Goal: Information Seeking & Learning: Learn about a topic

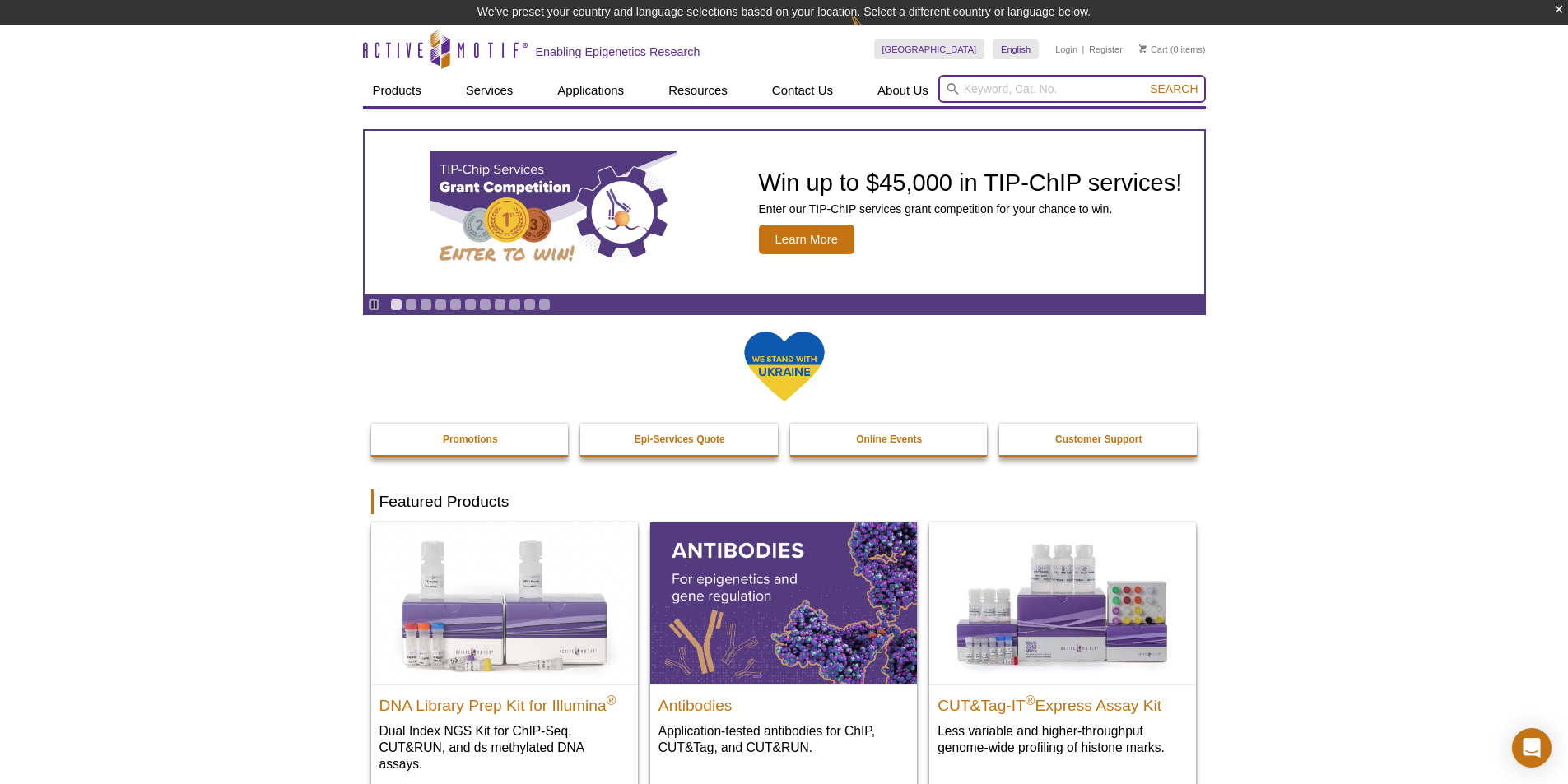
click at [1027, 81] on input "search" at bounding box center [1072, 88] width 268 height 28
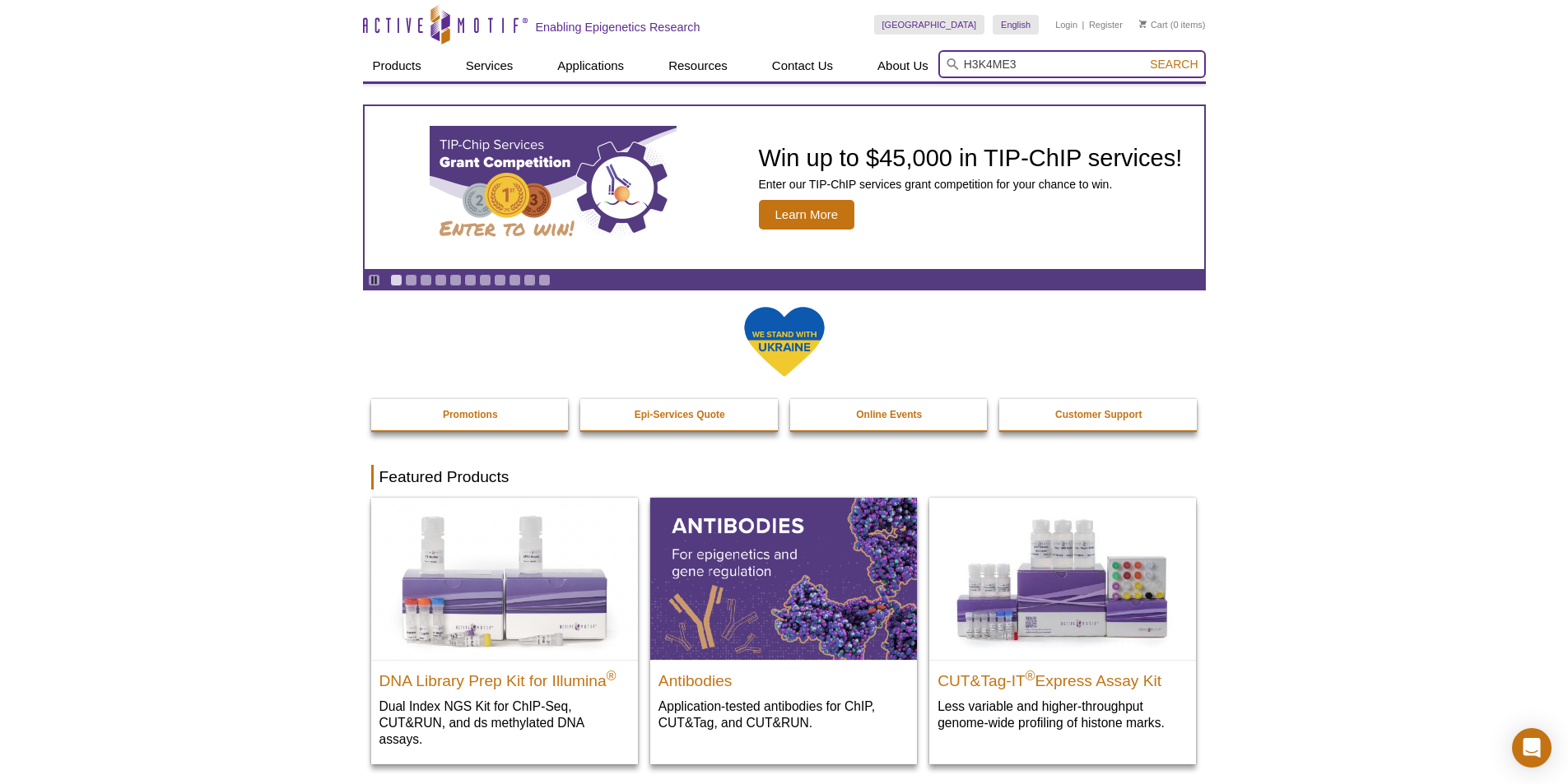
type input "H3K4ME3"
click at [1145, 57] on button "Search" at bounding box center [1173, 64] width 58 height 15
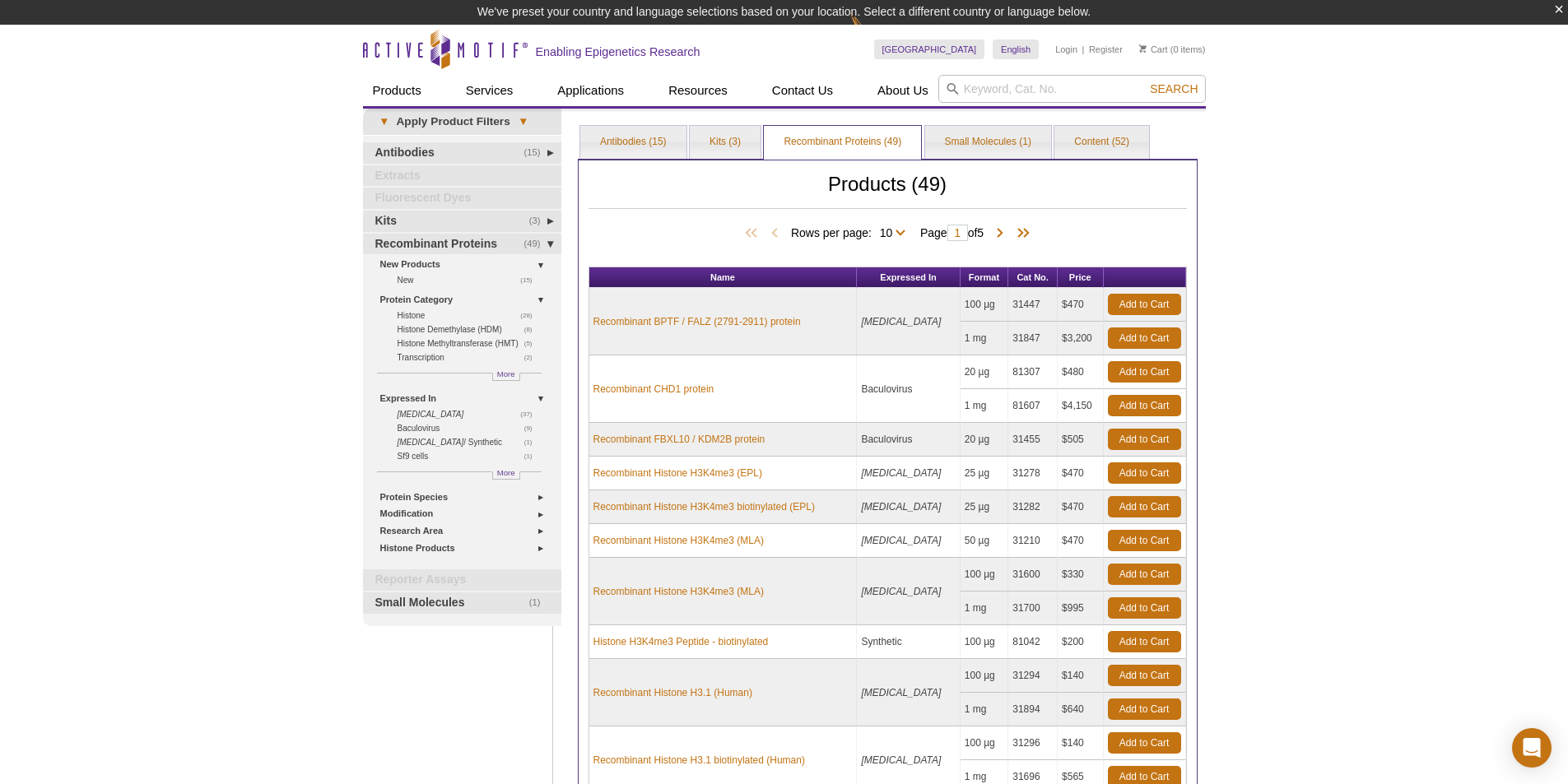
click at [1170, 233] on div "Rows per page: 10 25 All 10 Page 1 of 5" at bounding box center [887, 233] width 598 height 18
click at [642, 143] on link "Antibodies (15)" at bounding box center [633, 142] width 106 height 33
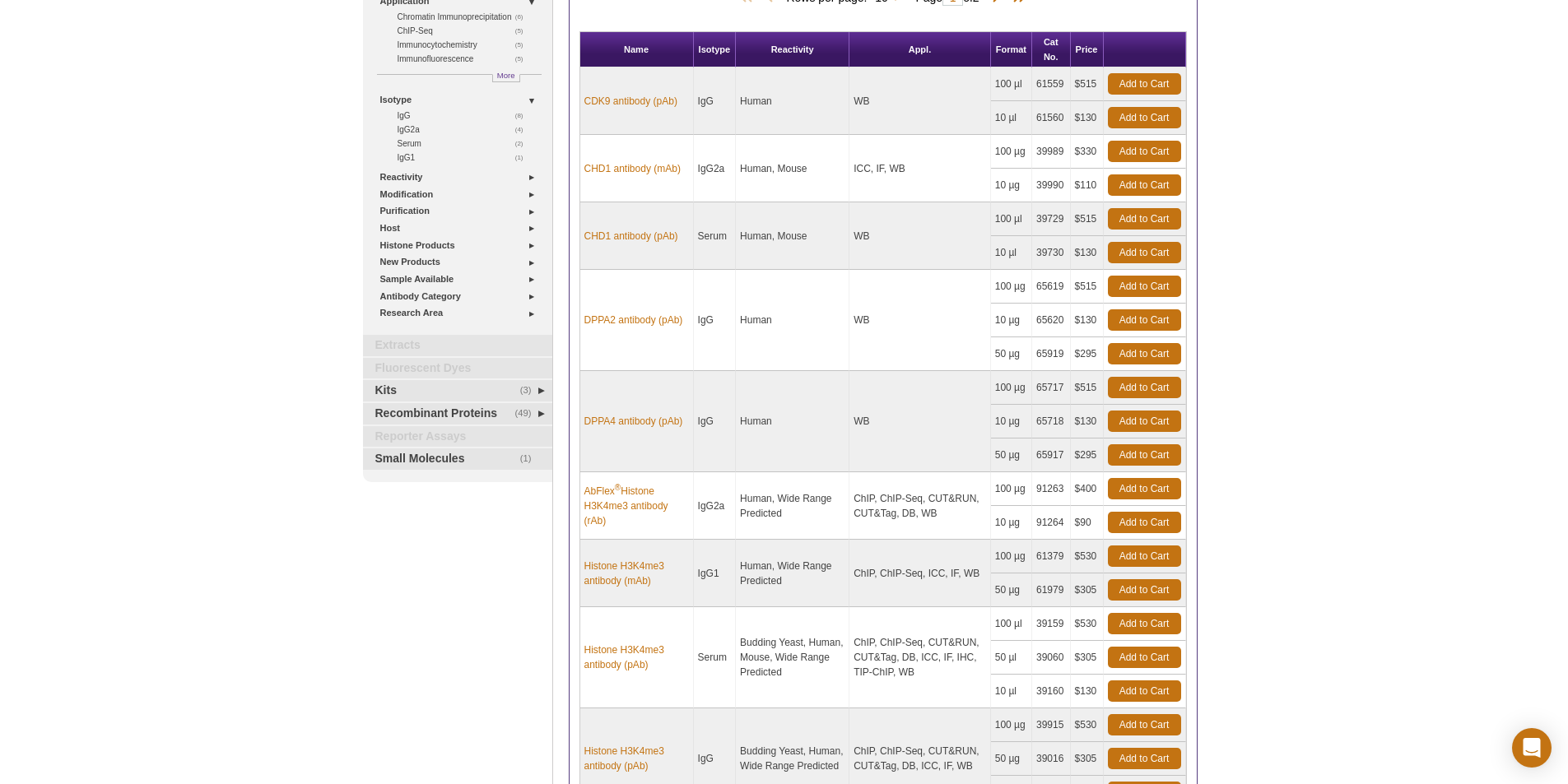
scroll to position [396, 0]
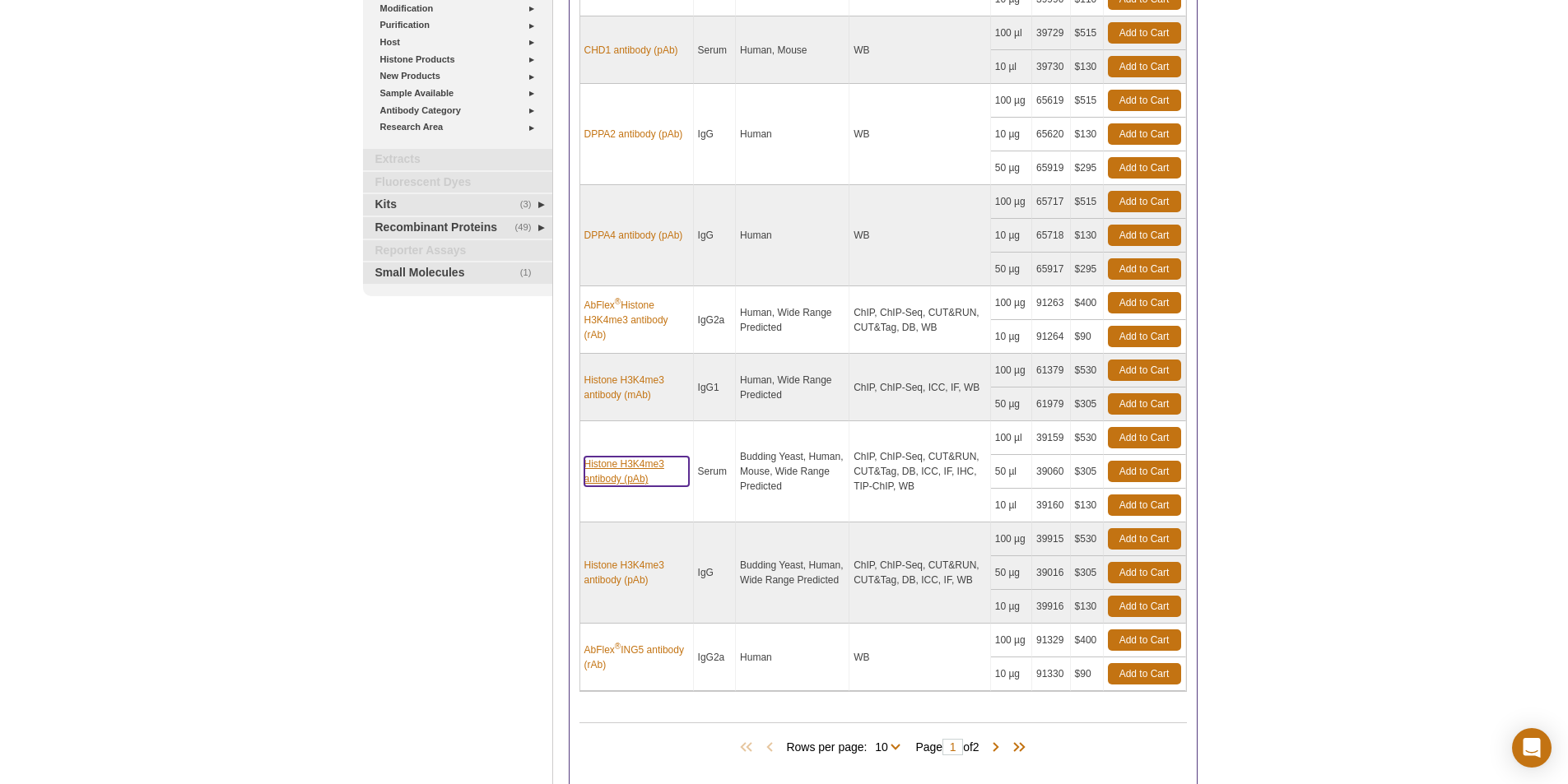
click at [626, 464] on link "Histone H3K4me3 antibody (pAb)" at bounding box center [636, 472] width 105 height 29
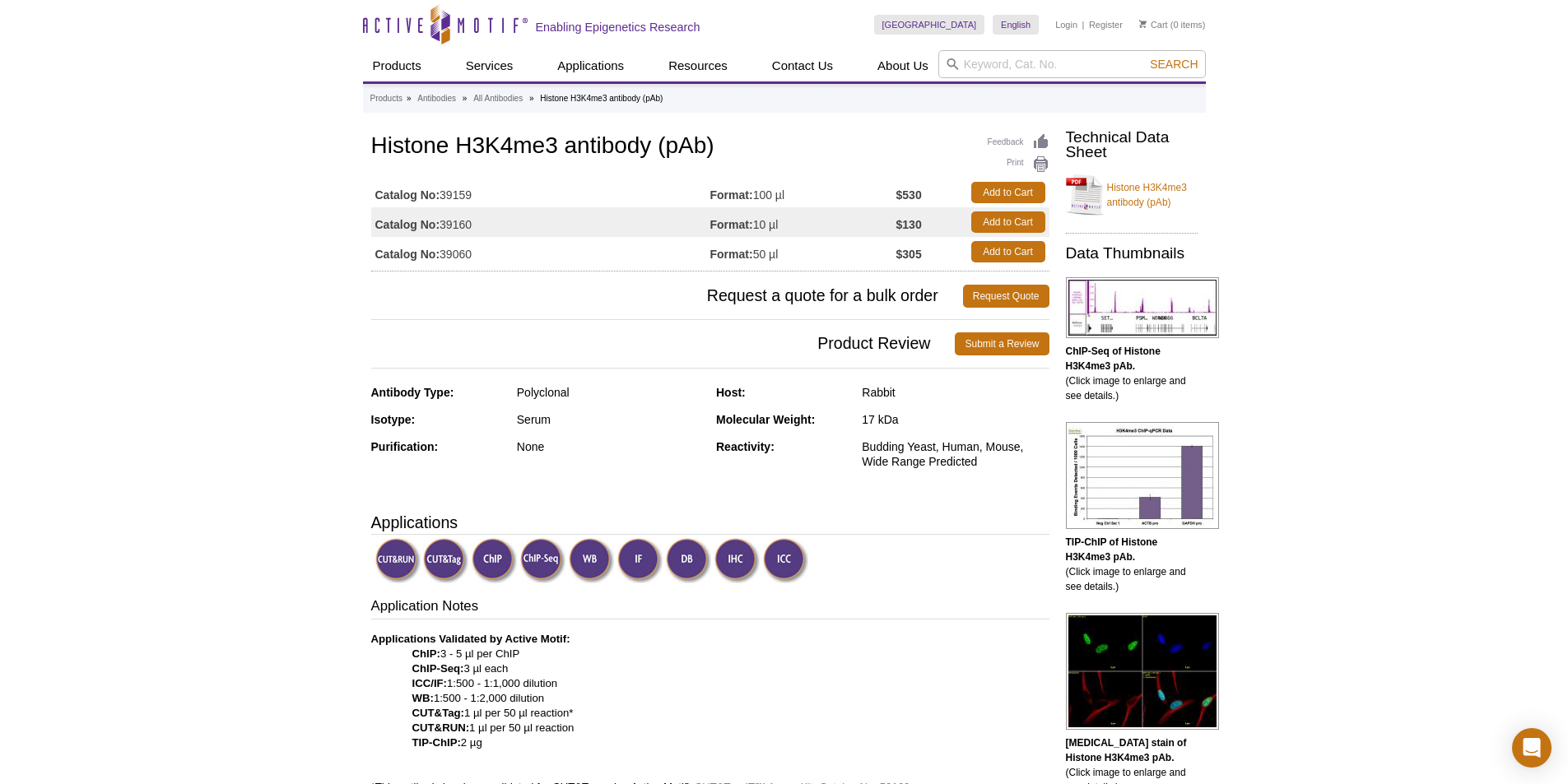
click at [837, 225] on td "Format: 10 µl" at bounding box center [803, 222] width 186 height 29
drag, startPoint x: 931, startPoint y: 258, endPoint x: 422, endPoint y: 261, distance: 509.0
click at [422, 261] on tr "Catalog No: 39060 Format: 50 µl $305 Add to Cart" at bounding box center [710, 252] width 678 height 29
click at [662, 325] on h3 "Product Review Submit a Review" at bounding box center [710, 344] width 678 height 40
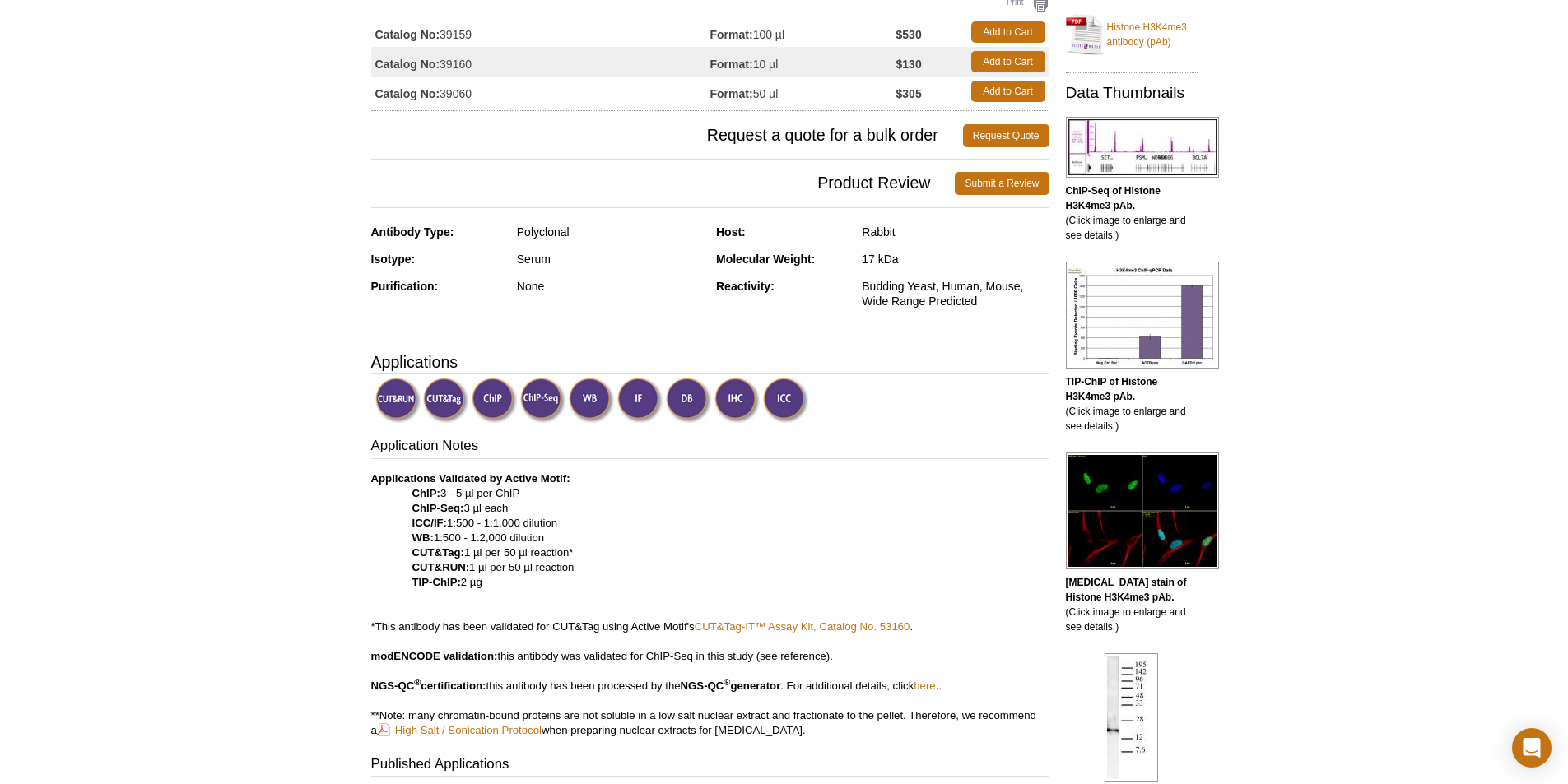
scroll to position [164, 0]
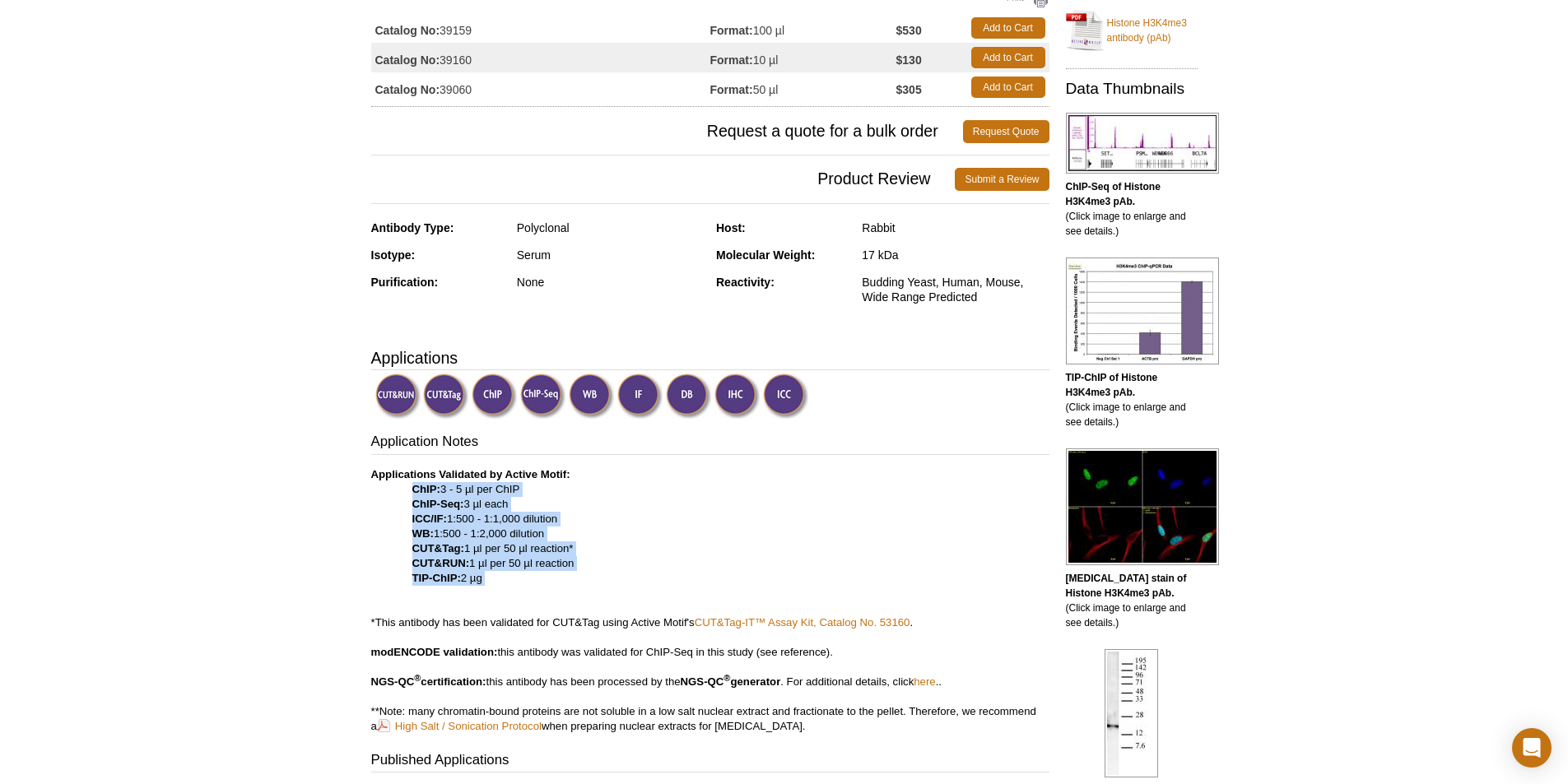
drag, startPoint x: 511, startPoint y: 588, endPoint x: 386, endPoint y: 490, distance: 158.8
click at [386, 490] on p "Applications Validated by Active Motif: ChIP: 3 - 5 µl per ChIP ChIP-Seq: 3 µl …" at bounding box center [710, 601] width 678 height 267
click at [713, 536] on p "Applications Validated by Active Motif: ChIP: 3 - 5 µl per ChIP ChIP-Seq: 3 µl …" at bounding box center [710, 601] width 678 height 267
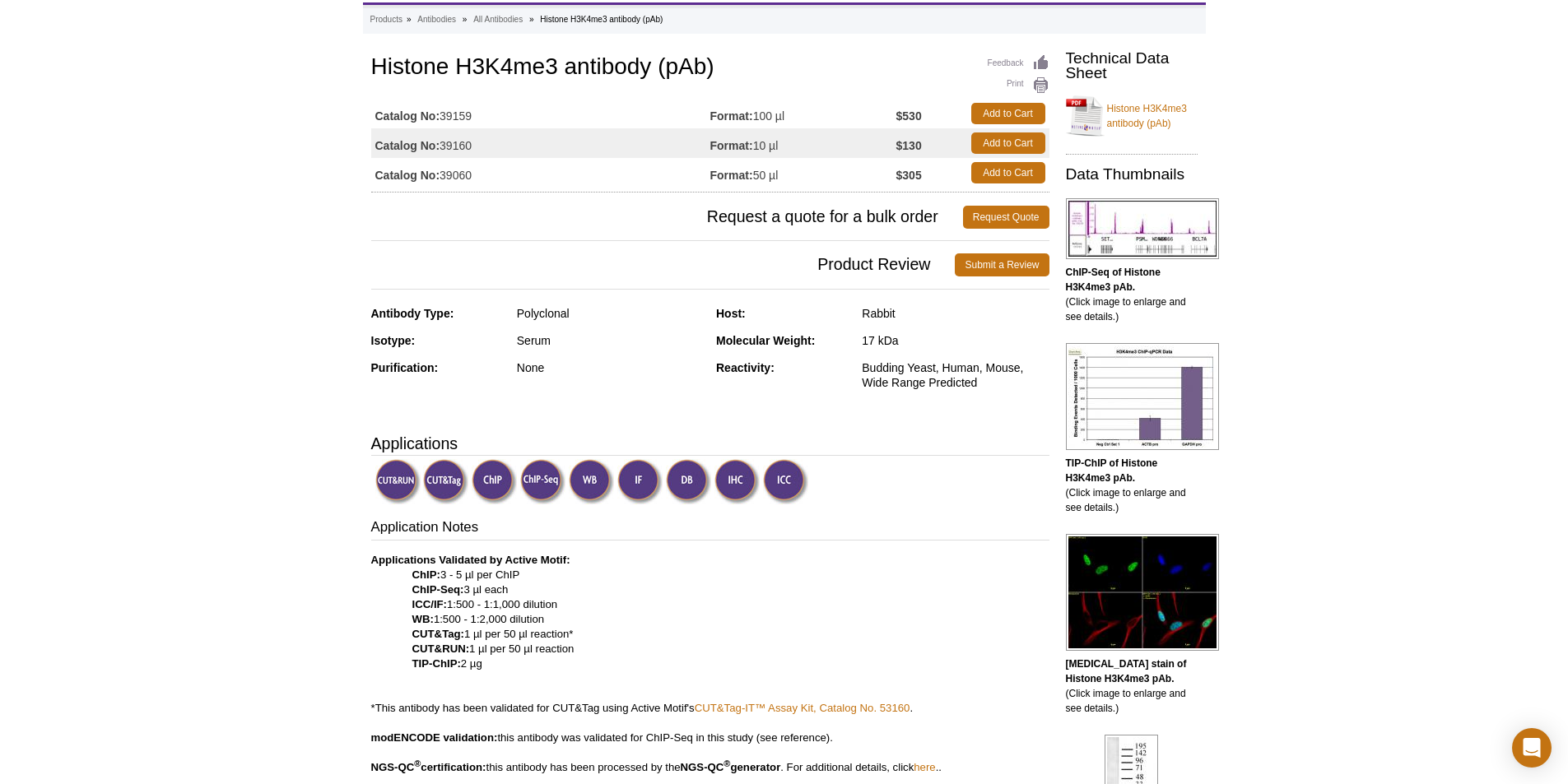
scroll to position [0, 0]
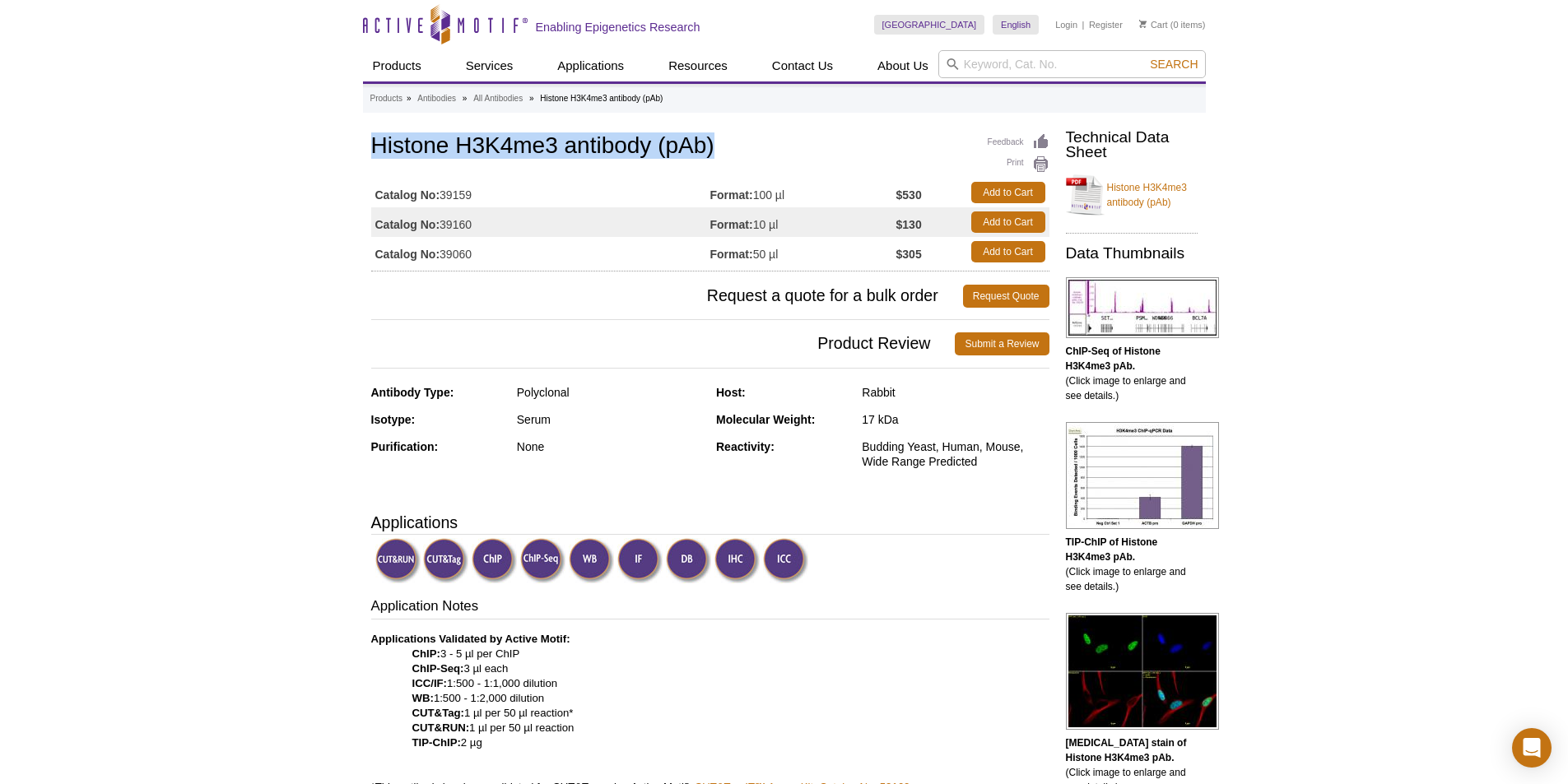
drag, startPoint x: 368, startPoint y: 142, endPoint x: 747, endPoint y: 137, distance: 379.0
copy h1 "Histone H3K4me3 antibody (pAb)"
drag, startPoint x: 789, startPoint y: 254, endPoint x: 756, endPoint y: 255, distance: 33.0
click at [756, 255] on td "Format: 50 µl" at bounding box center [803, 252] width 186 height 29
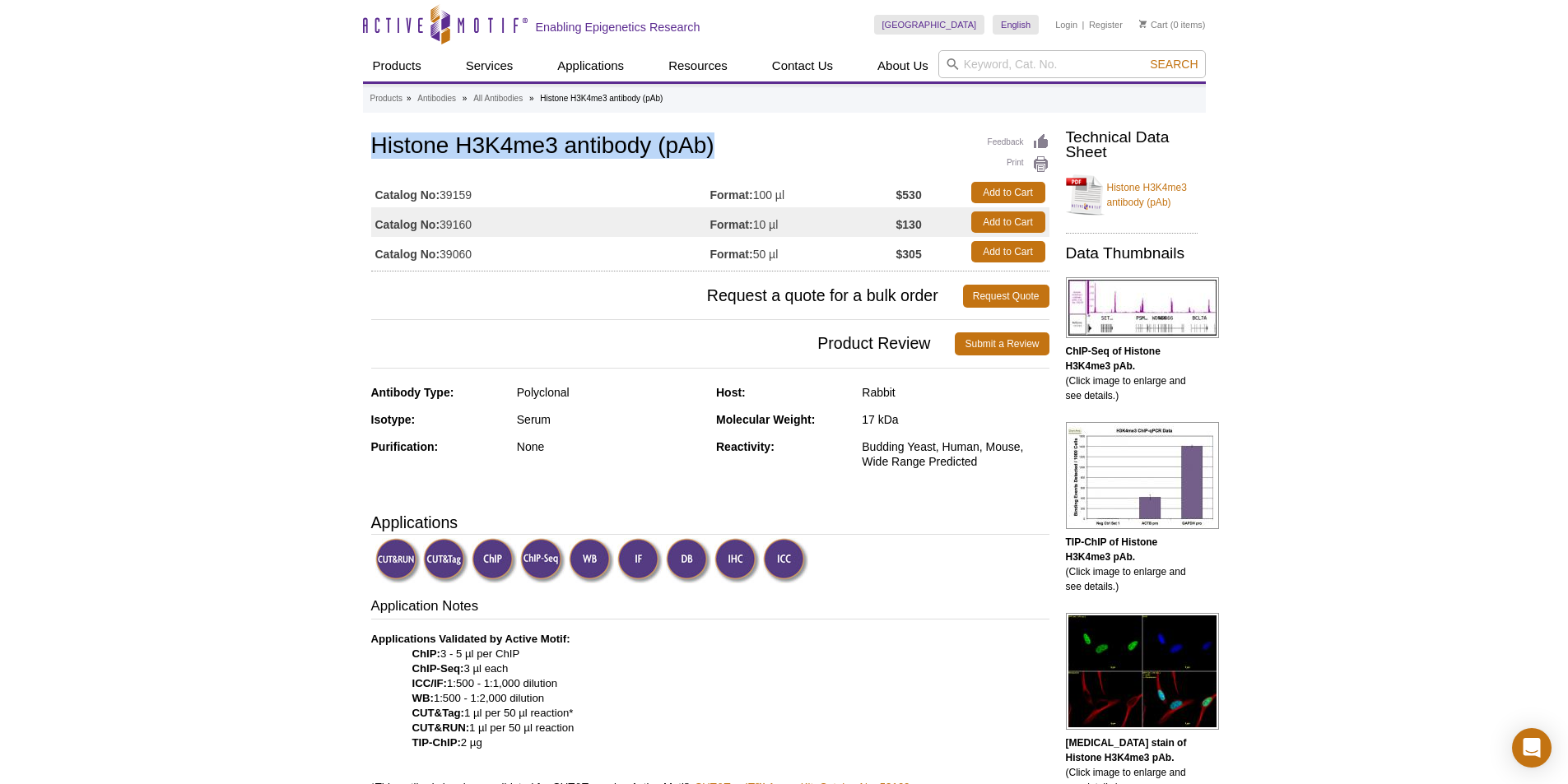
copy td "50 µl"
click at [473, 260] on td "Catalog No: 39060" at bounding box center [541, 252] width 339 height 29
click at [473, 259] on td "Catalog No: 39060" at bounding box center [541, 252] width 339 height 29
click at [455, 254] on td "Catalog No: 39060" at bounding box center [541, 252] width 339 height 29
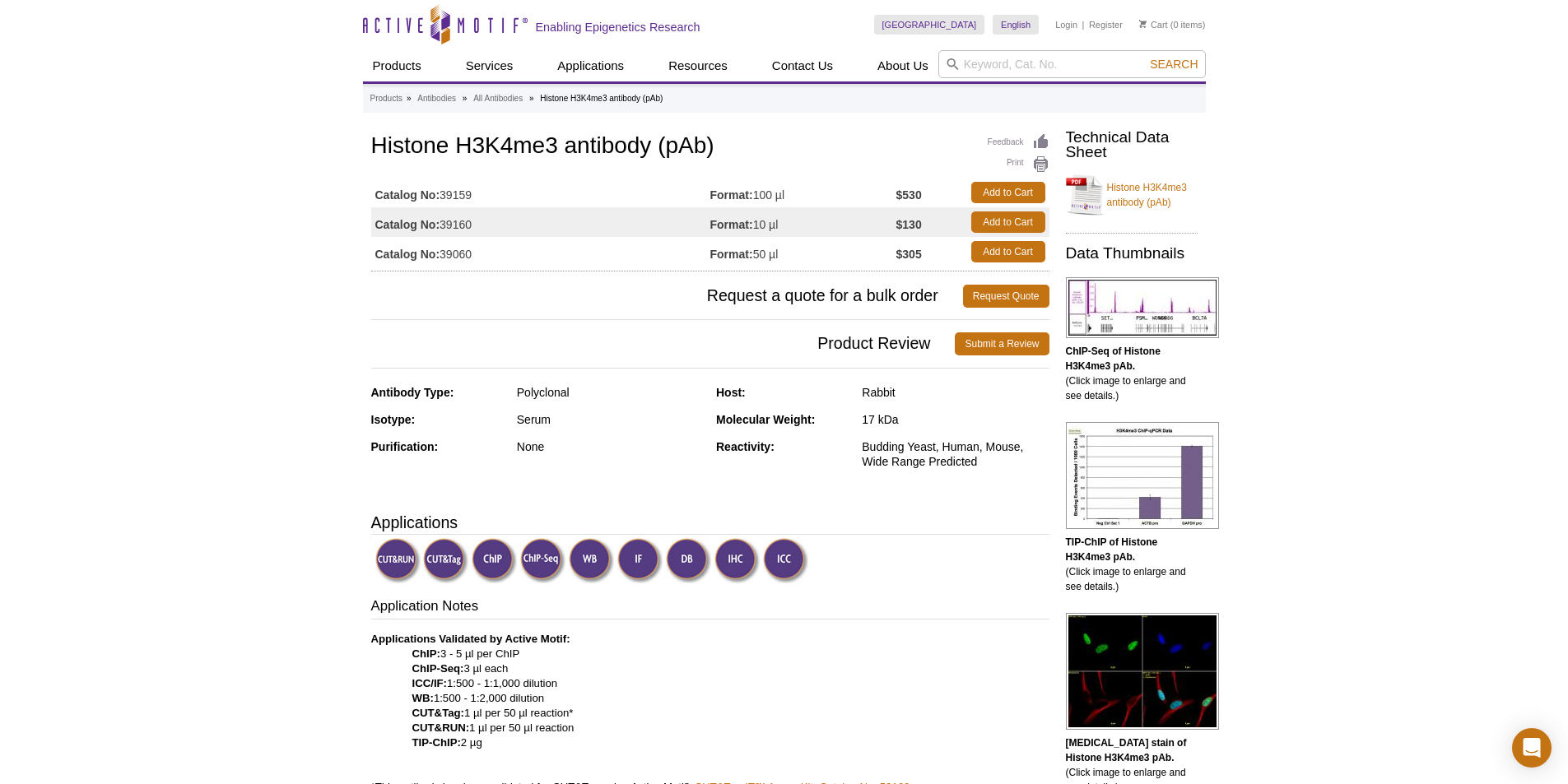
click at [455, 254] on td "Catalog No: 39060" at bounding box center [541, 252] width 339 height 29
copy td "39060"
drag, startPoint x: 728, startPoint y: 141, endPoint x: 332, endPoint y: 149, distance: 396.1
click at [578, 222] on td "Catalog No: 39160" at bounding box center [541, 222] width 339 height 29
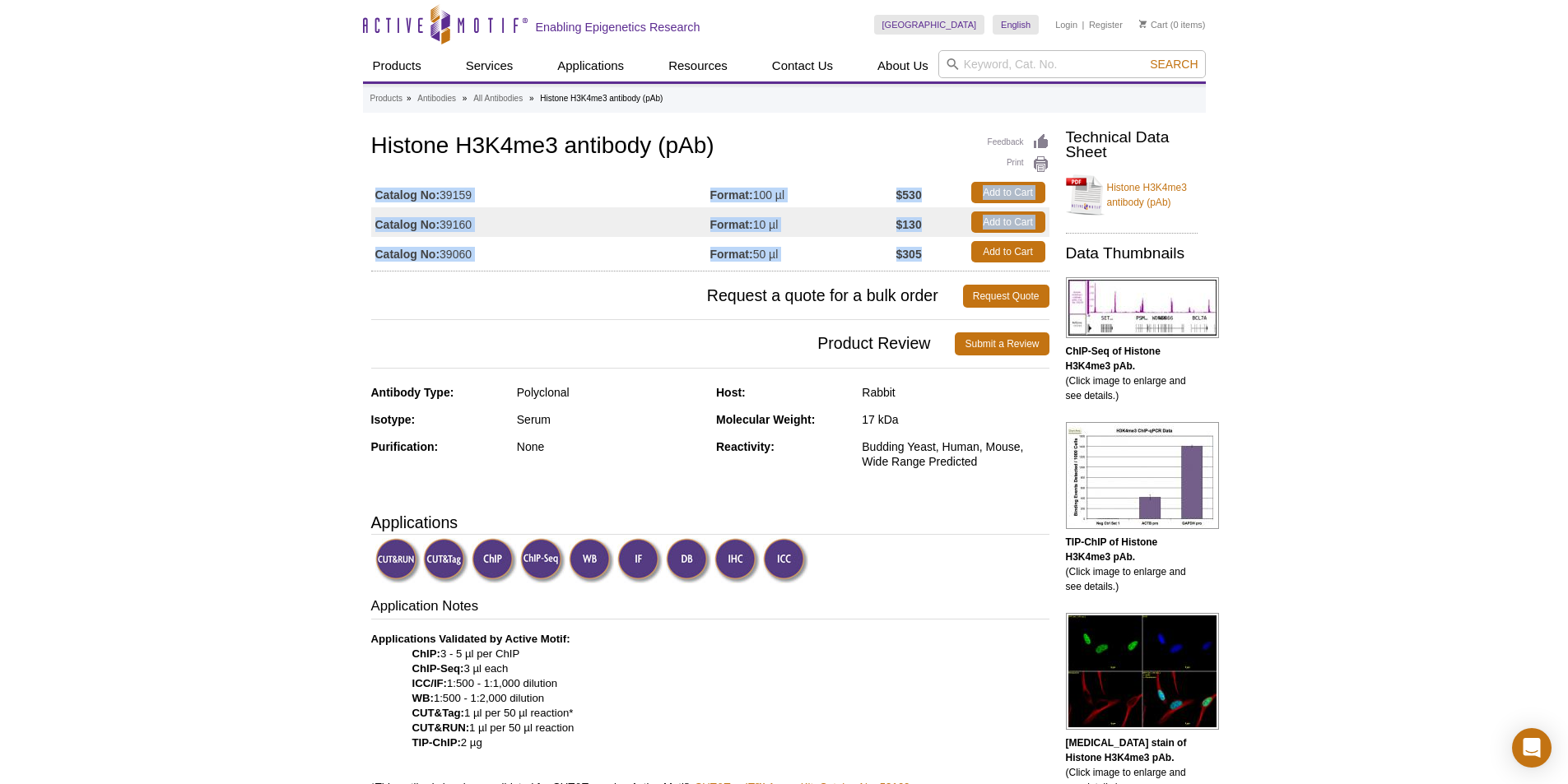
drag, startPoint x: 370, startPoint y: 191, endPoint x: 940, endPoint y: 253, distance: 573.4
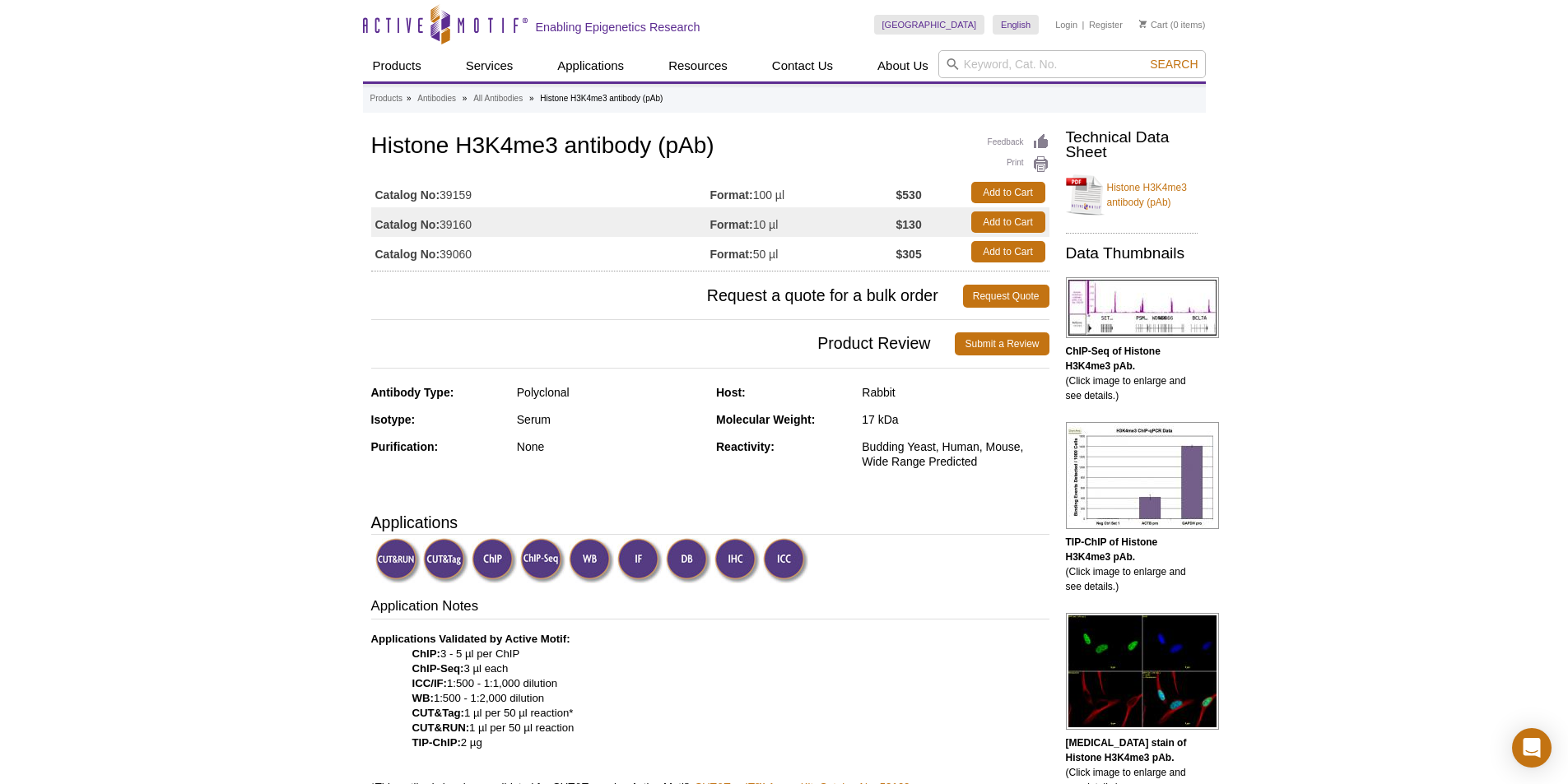
click at [691, 340] on span "Product Review" at bounding box center [663, 344] width 584 height 23
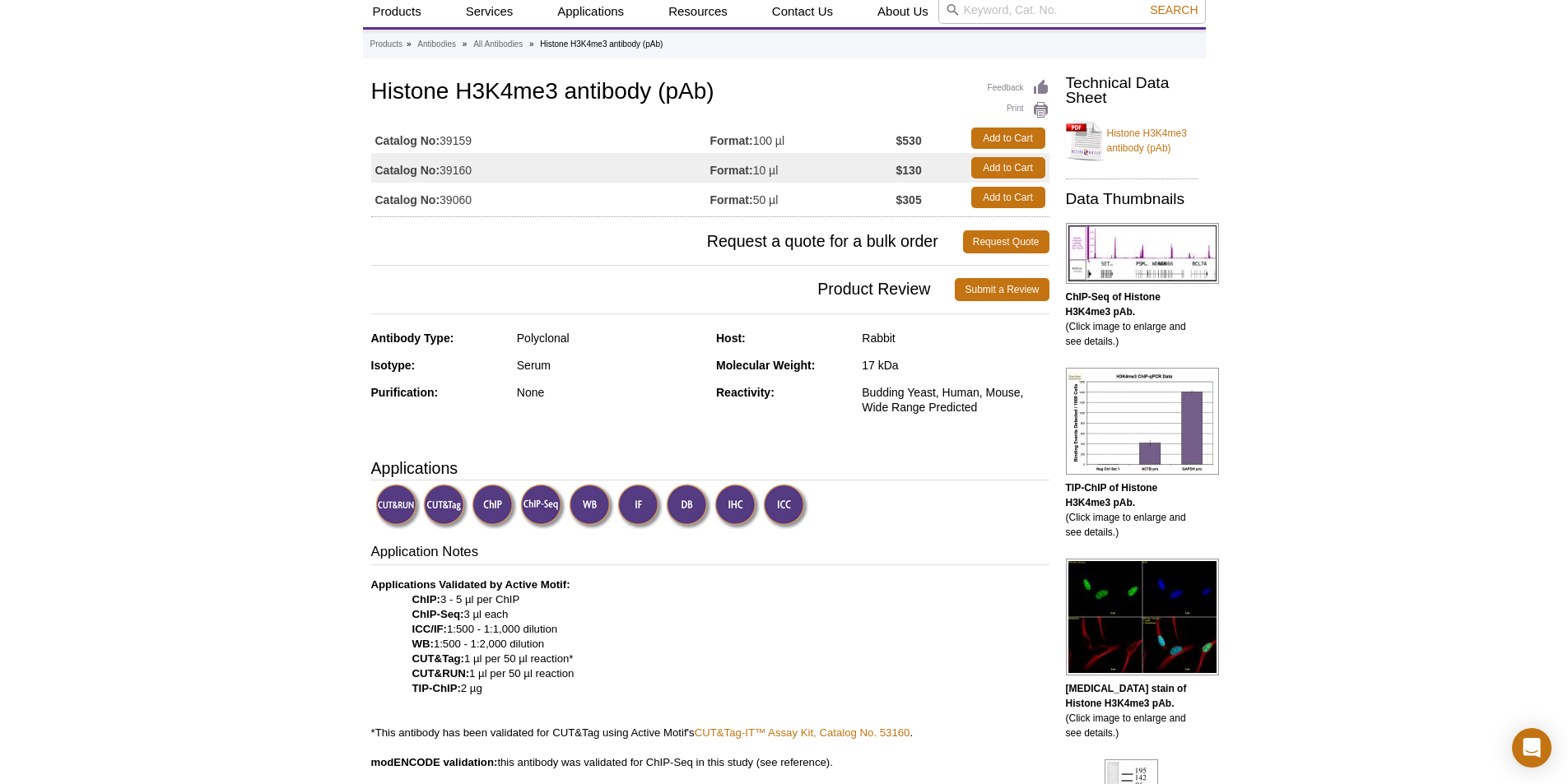
scroll to position [247, 0]
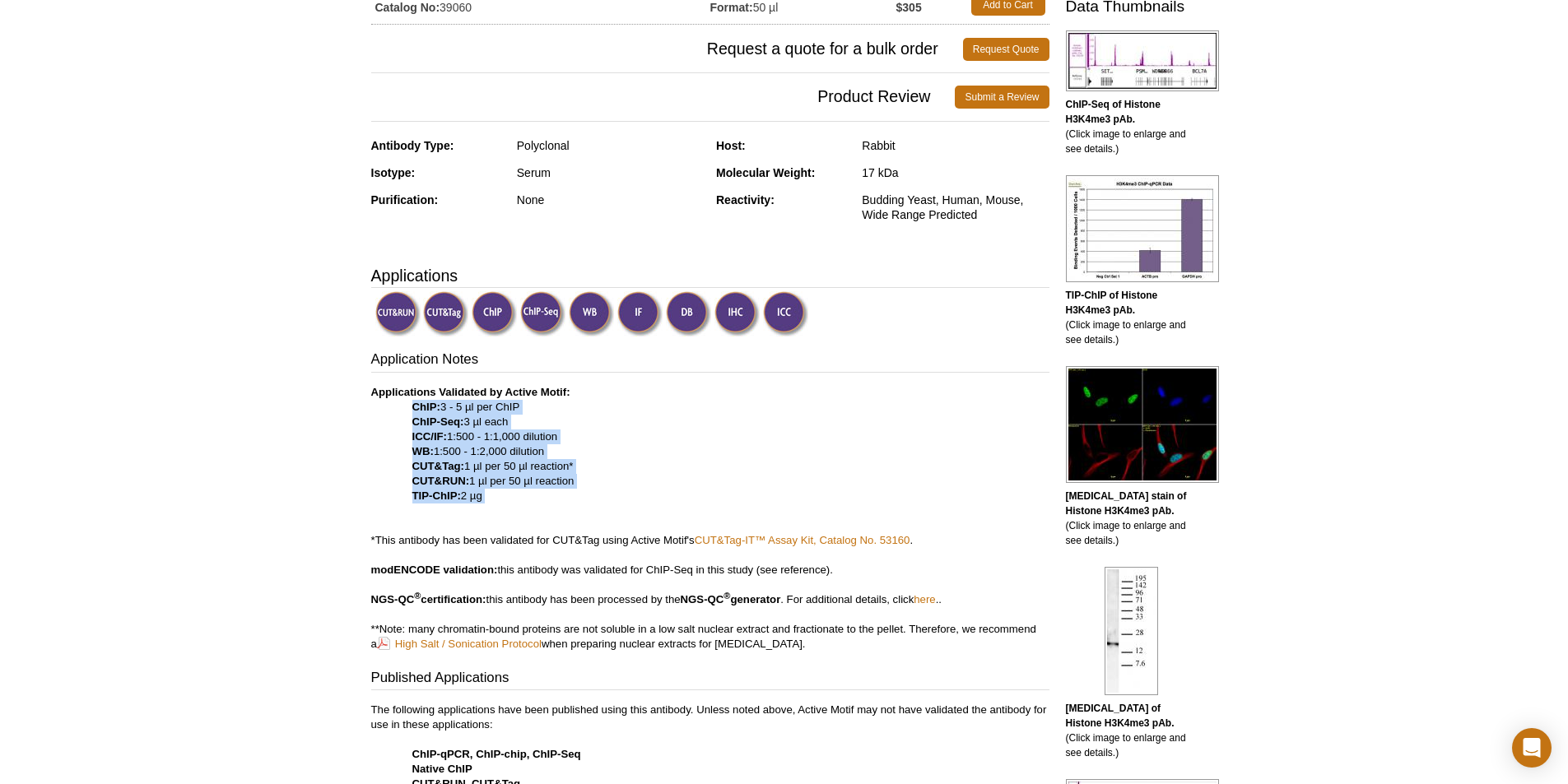
drag, startPoint x: 522, startPoint y: 504, endPoint x: 392, endPoint y: 408, distance: 161.6
click at [392, 408] on p "Applications Validated by Active Motif: ChIP: 3 - 5 µl per ChIP ChIP-Seq: 3 µl …" at bounding box center [710, 518] width 678 height 267
click at [766, 449] on p "Applications Validated by Active Motif: ChIP: 3 - 5 µl per ChIP ChIP-Seq: 3 µl …" at bounding box center [710, 518] width 678 height 267
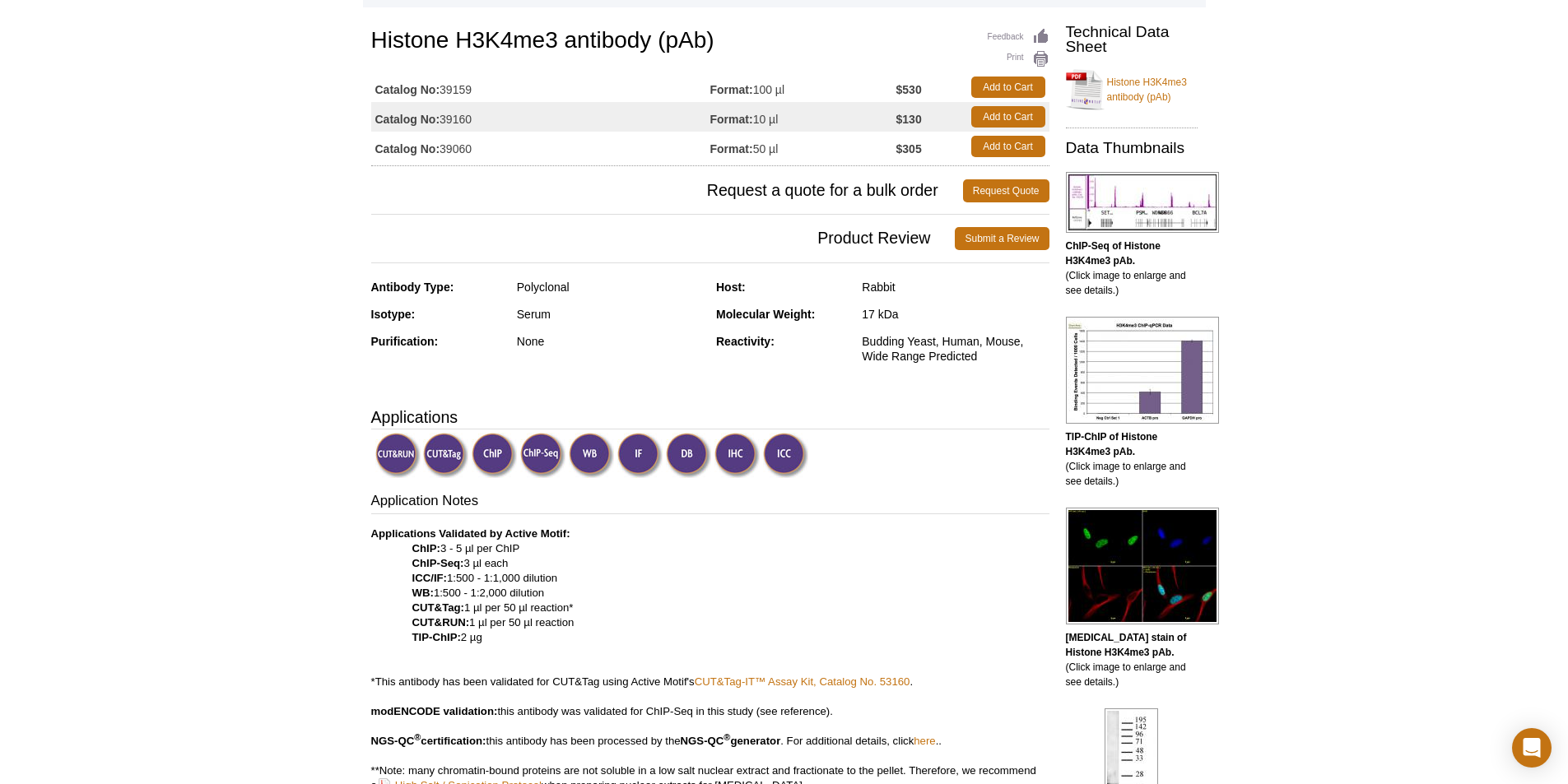
scroll to position [164, 0]
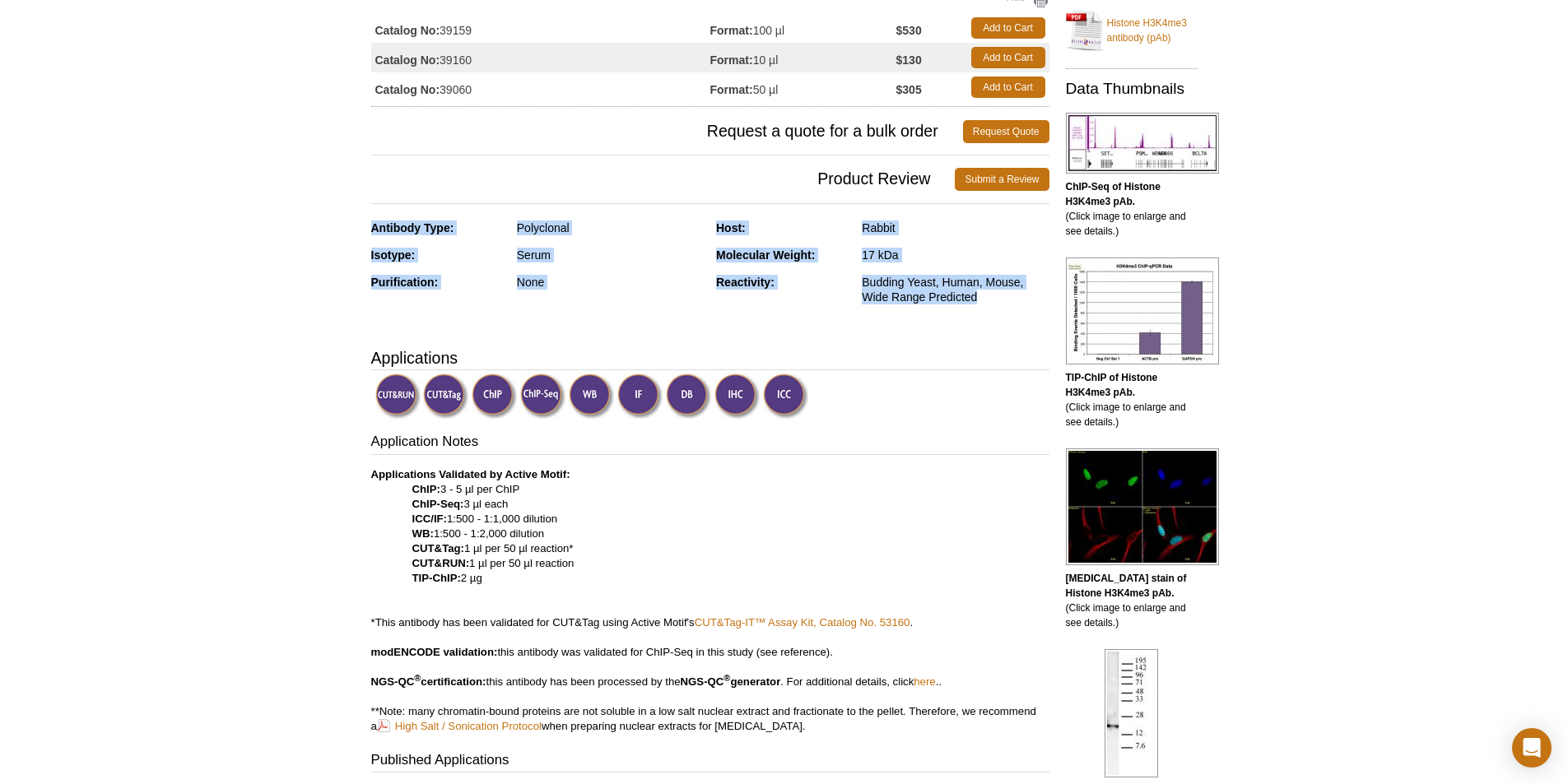
drag, startPoint x: 992, startPoint y: 293, endPoint x: 324, endPoint y: 220, distance: 672.0
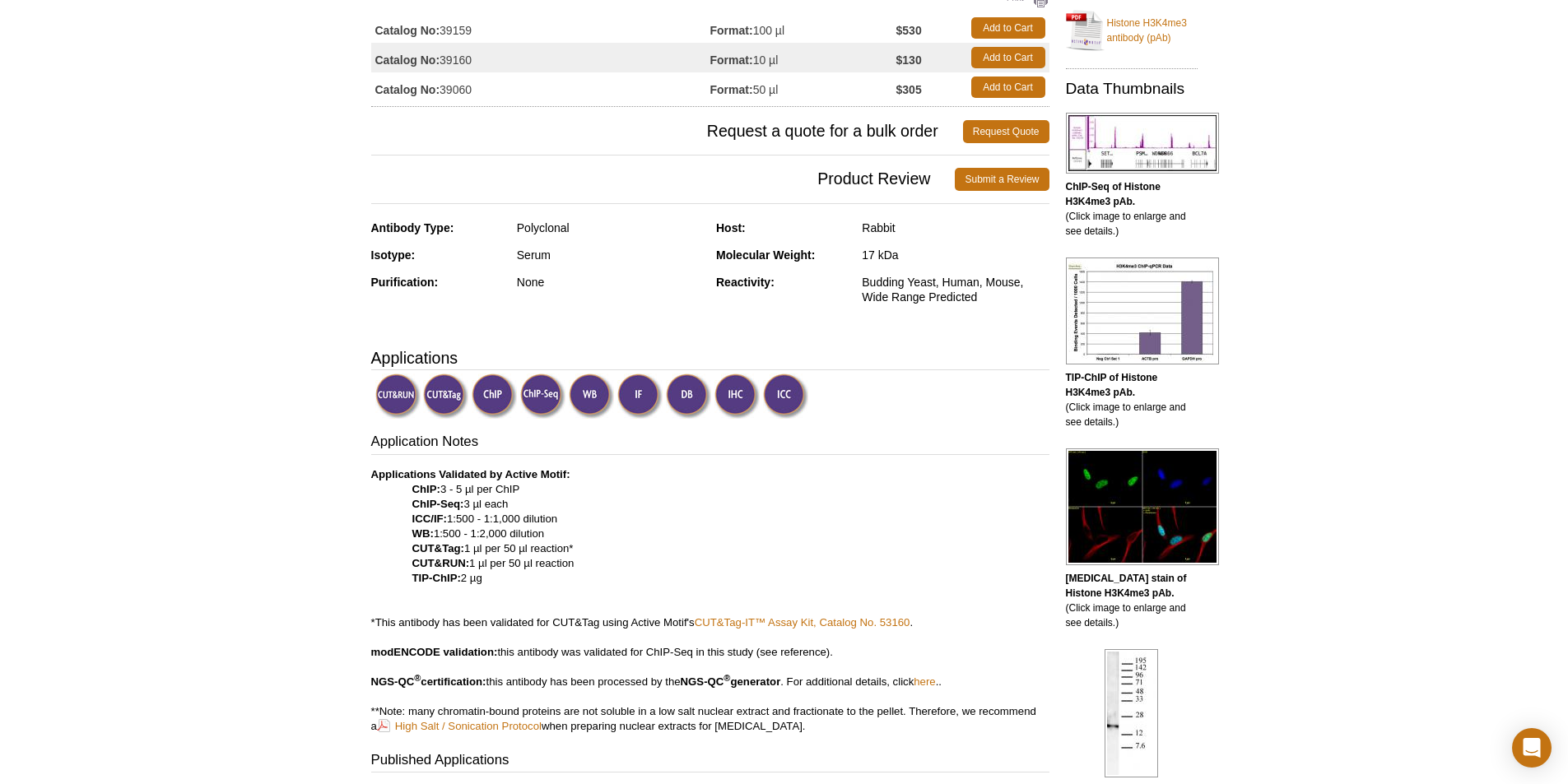
click at [882, 364] on h3 "Applications" at bounding box center [710, 357] width 678 height 25
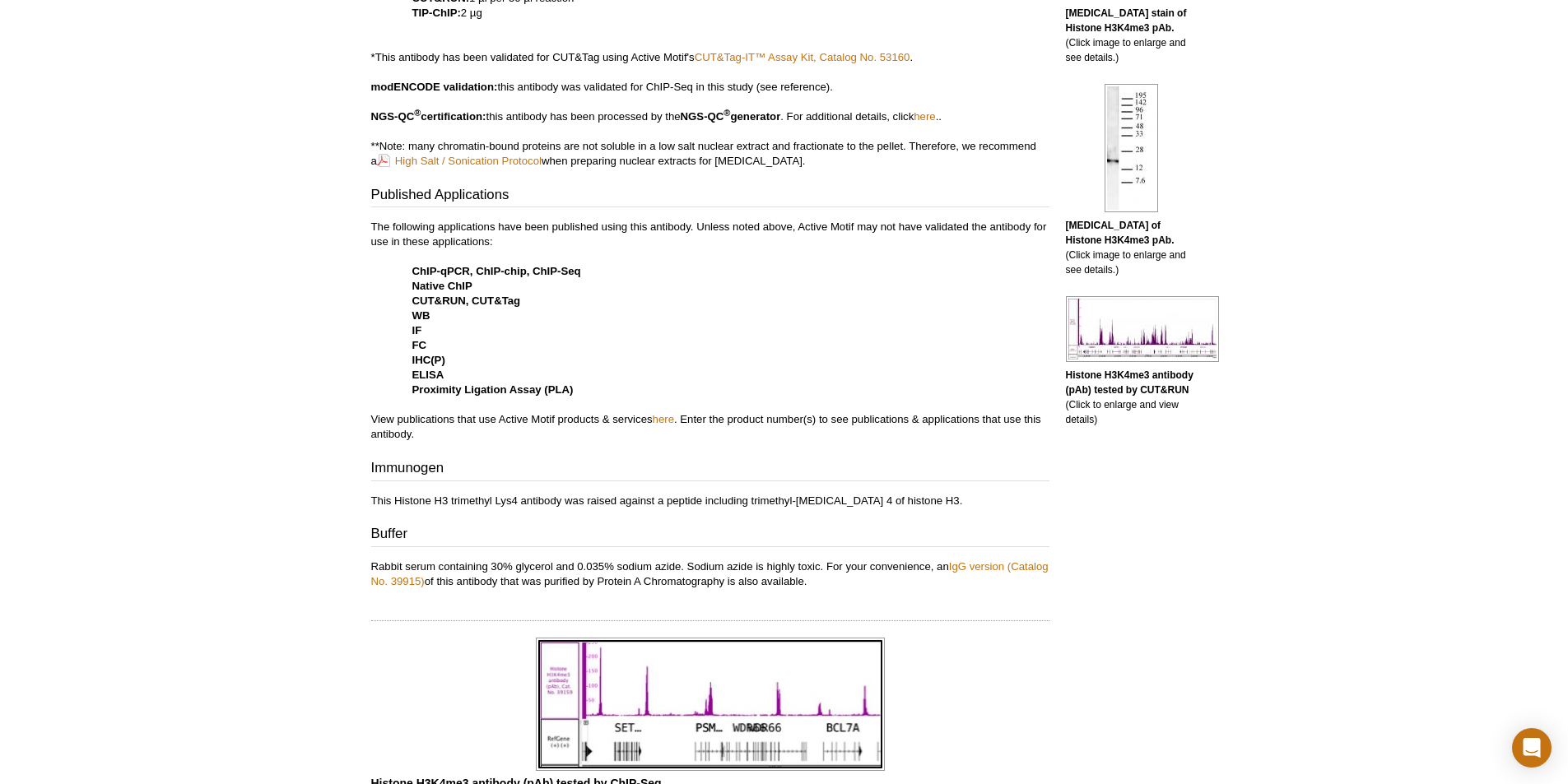
scroll to position [740, 0]
